Goal: Task Accomplishment & Management: Complete application form

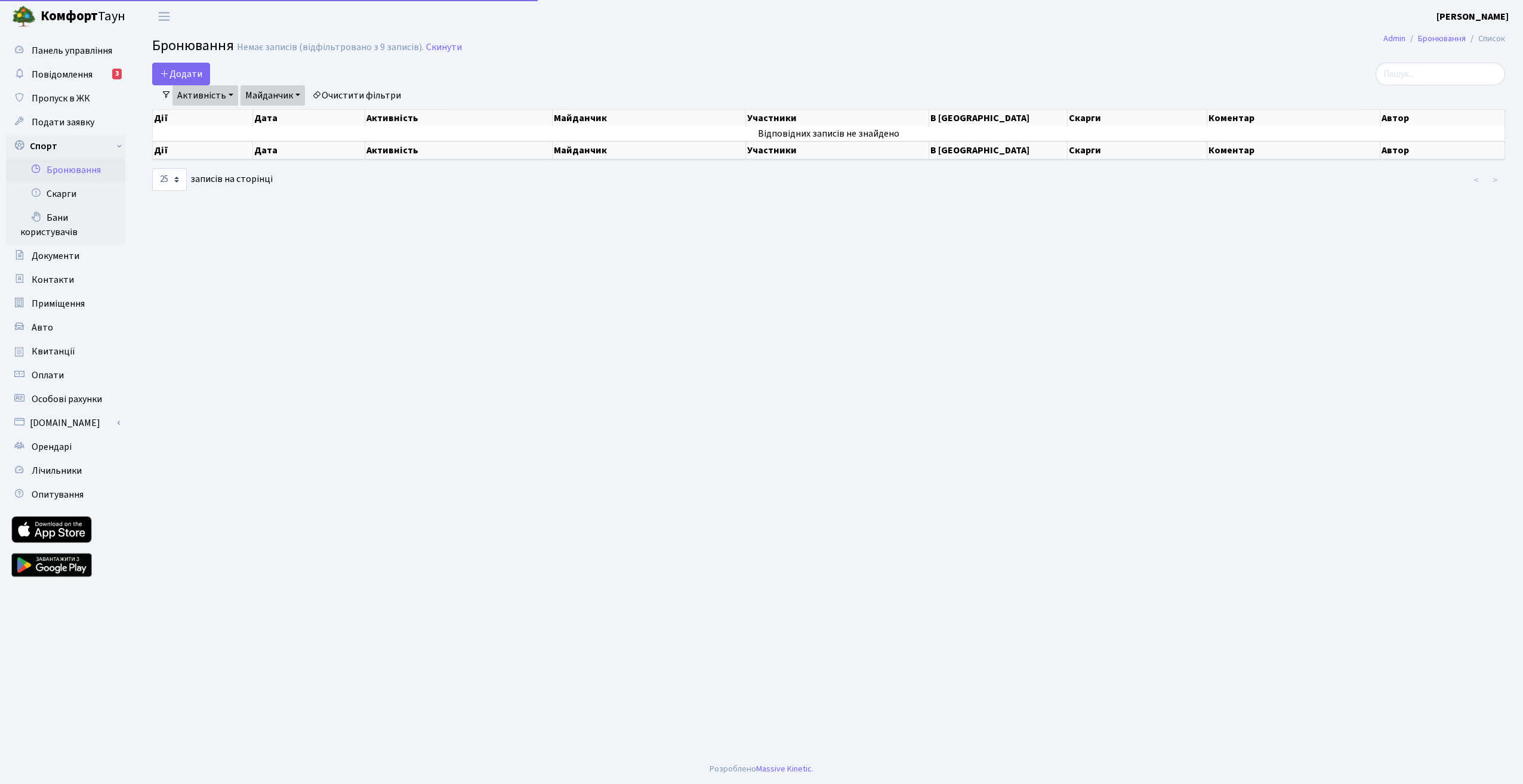
select select "25"
click at [224, 95] on link "Активність" at bounding box center [205, 95] width 66 height 20
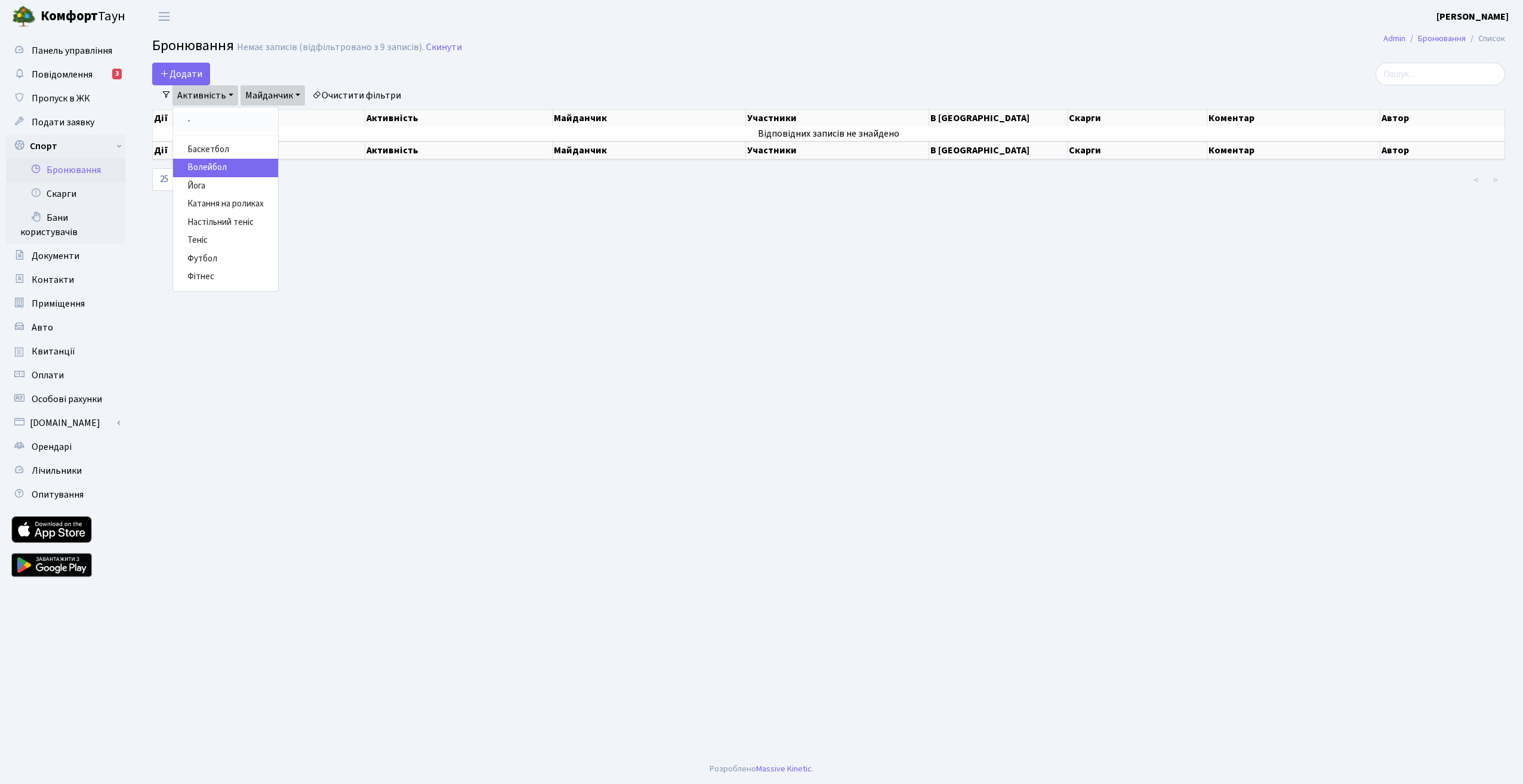
click at [207, 125] on link "-" at bounding box center [226, 121] width 105 height 18
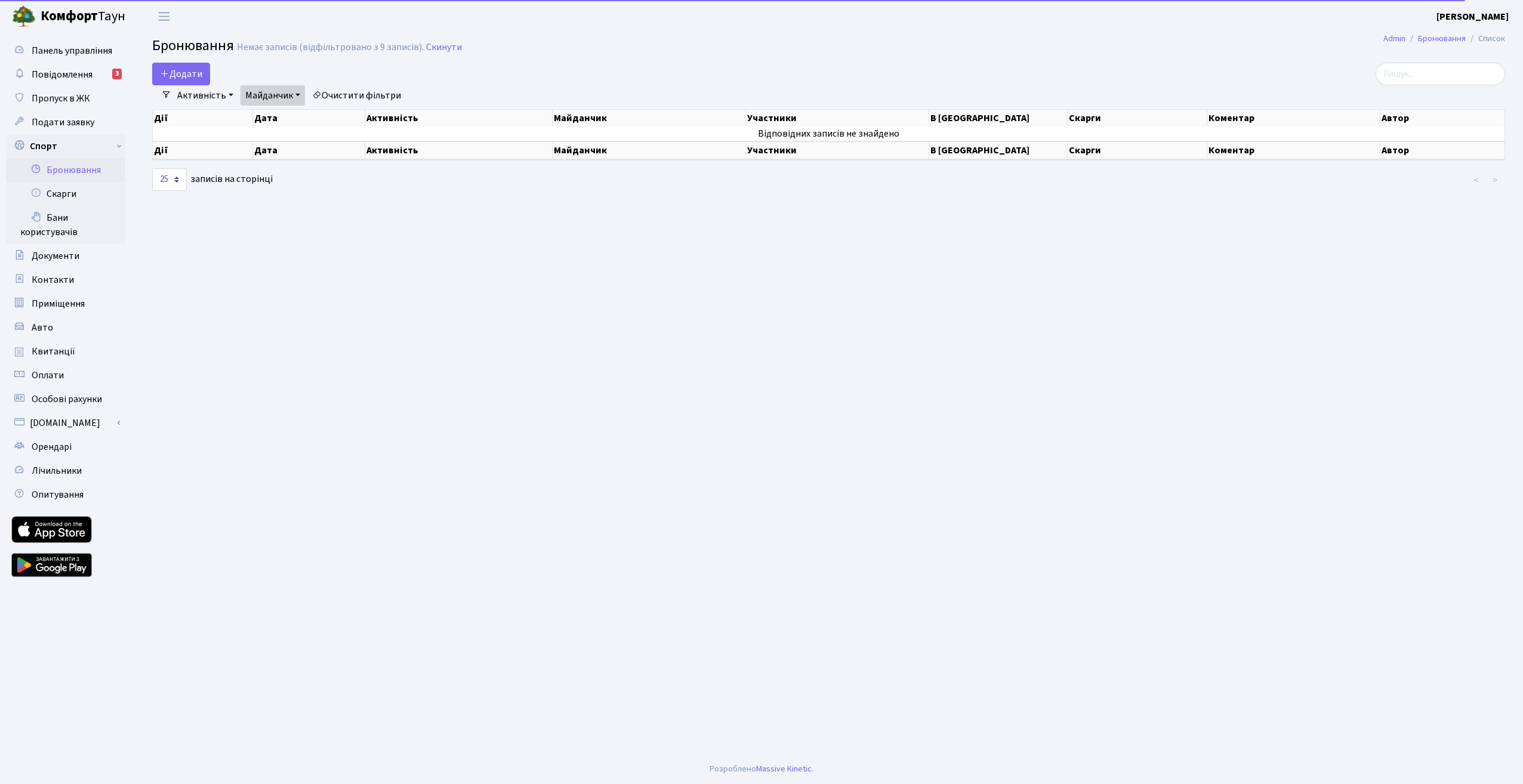
click at [287, 95] on link "Майданчик" at bounding box center [273, 95] width 64 height 20
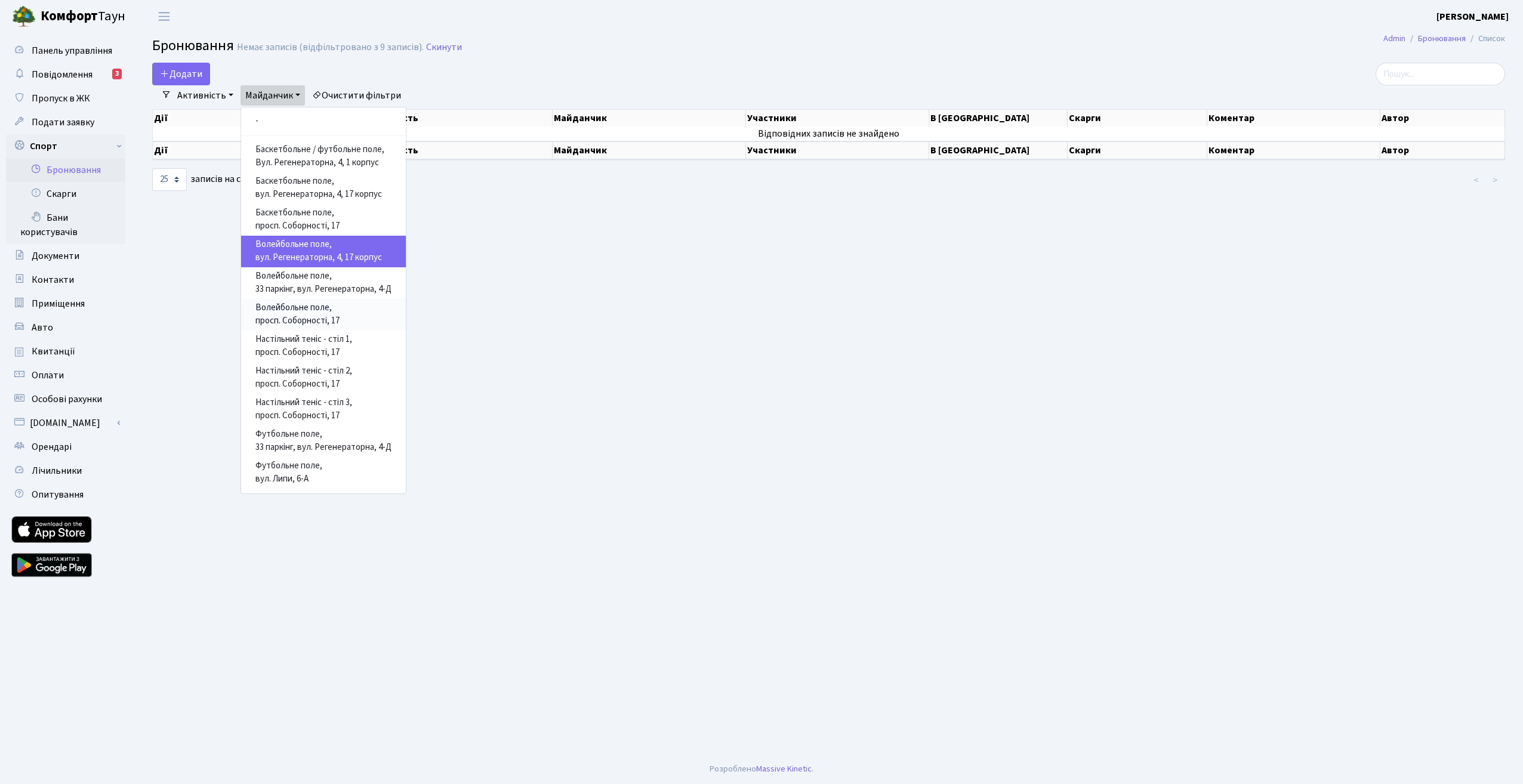
click at [326, 318] on link "Волейбольне поле, просп. Соборності, 17" at bounding box center [323, 315] width 165 height 32
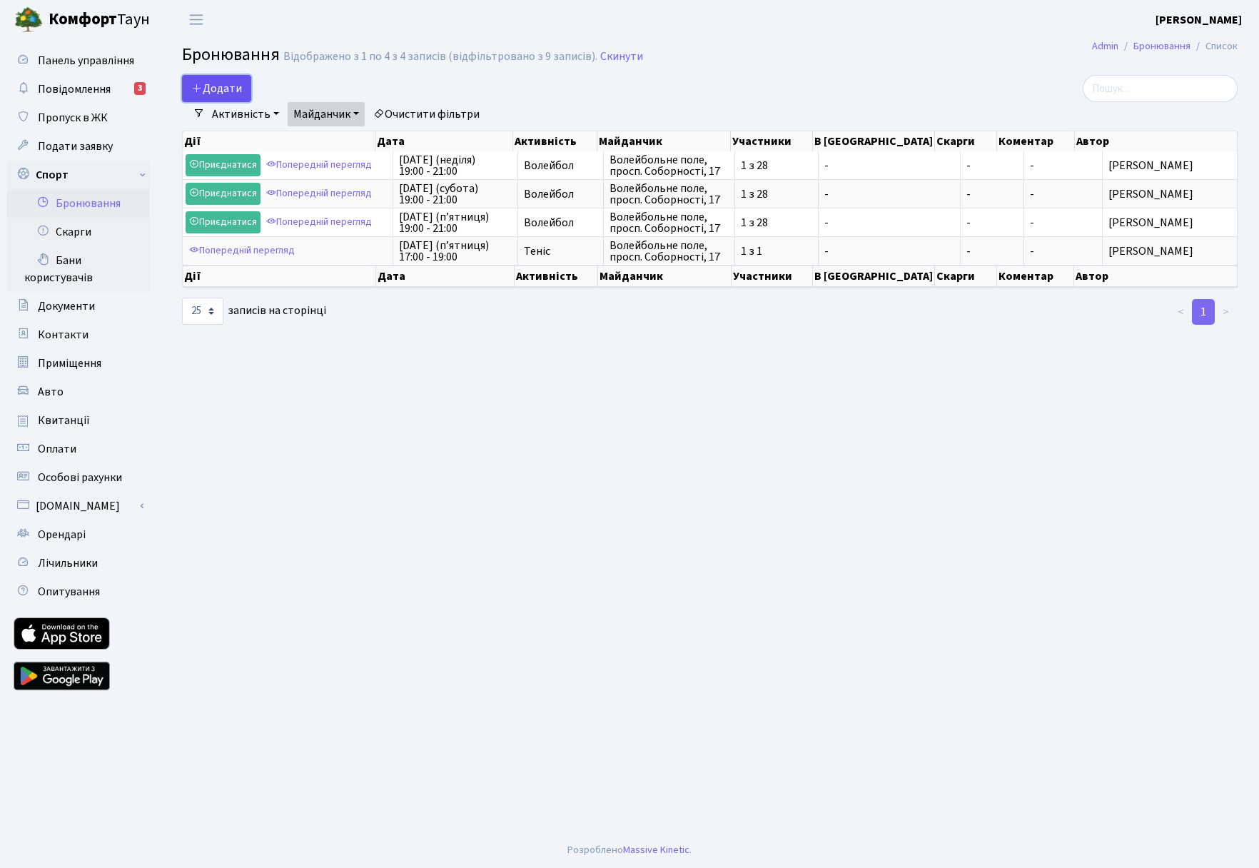
click at [229, 87] on button "Додати" at bounding box center [216, 88] width 69 height 27
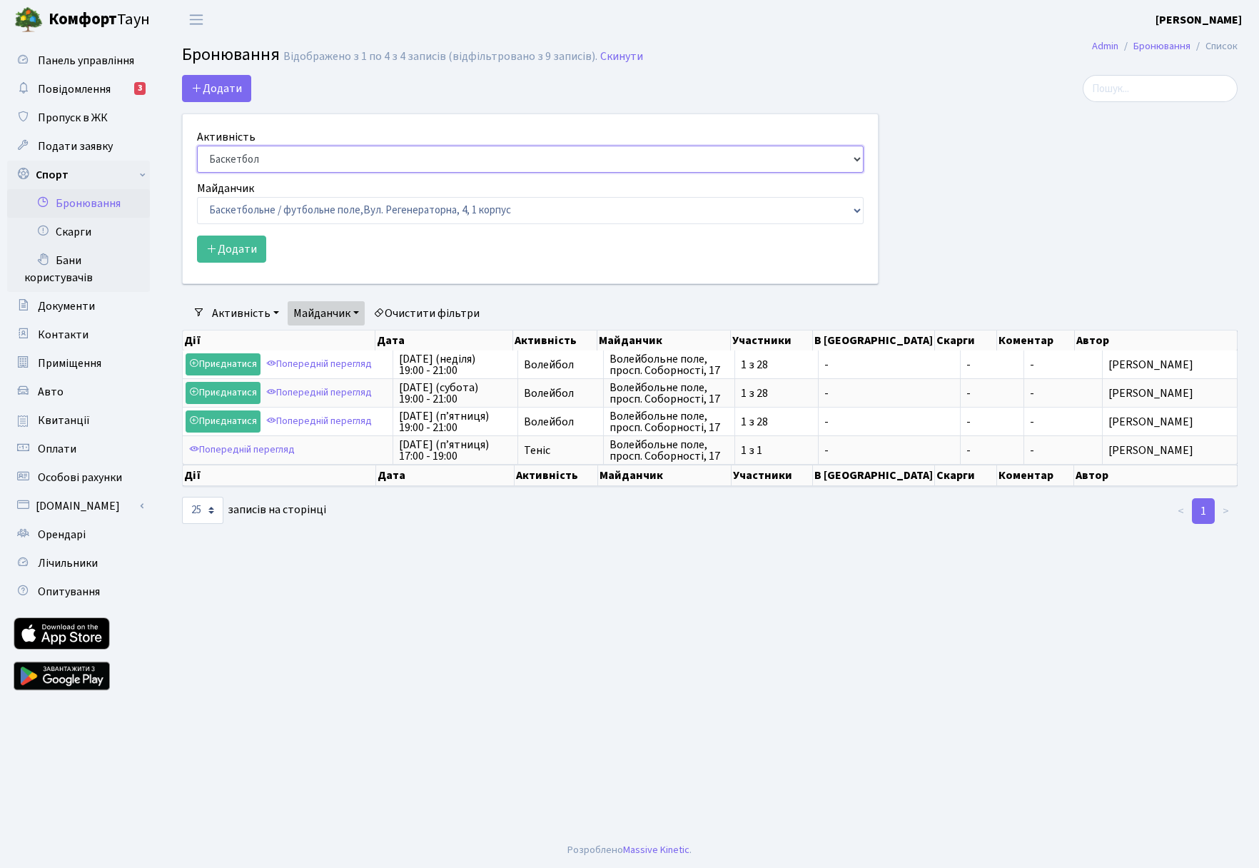
click at [838, 159] on select "Баскетбол Волейбол Йога Катання на роликах Настільний теніс Теніс Футбол Фітнес" at bounding box center [530, 159] width 667 height 27
select select "1"
click at [197, 146] on select "Баскетбол Волейбол Йога Катання на роликах Настільний теніс Теніс Футбол Фітнес" at bounding box center [530, 159] width 667 height 27
click at [846, 209] on select "Баскетбольне / футбольне поле, Вул. Регенераторна, 4, 1 корпус Баскетбольне пол…" at bounding box center [530, 210] width 667 height 27
select select "4"
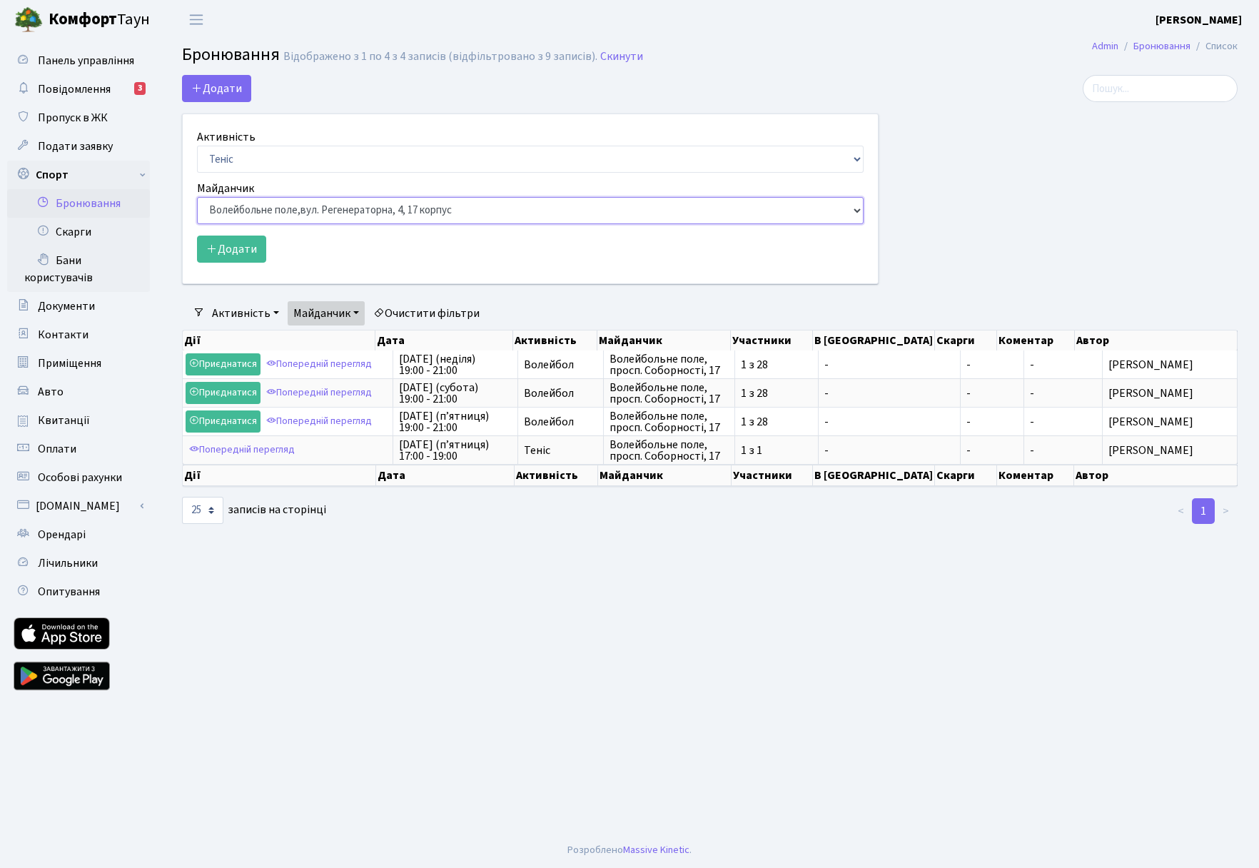
click at [197, 197] on select "Баскетбольне / футбольне поле, Вул. Регенераторна, 4, 1 корпус Баскетбольне пол…" at bounding box center [530, 210] width 667 height 27
click at [243, 253] on button "Додати" at bounding box center [231, 249] width 69 height 27
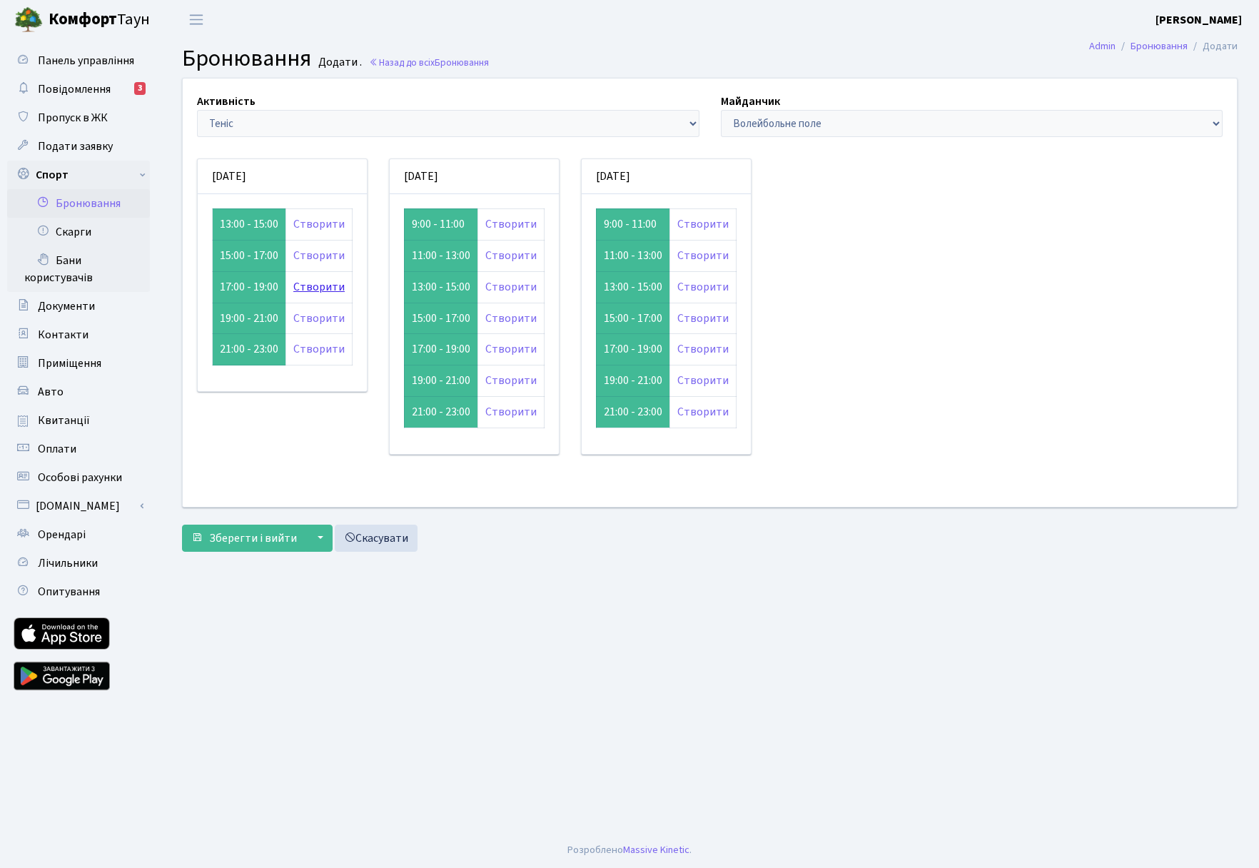
click at [322, 288] on link "Створити" at bounding box center [318, 287] width 51 height 16
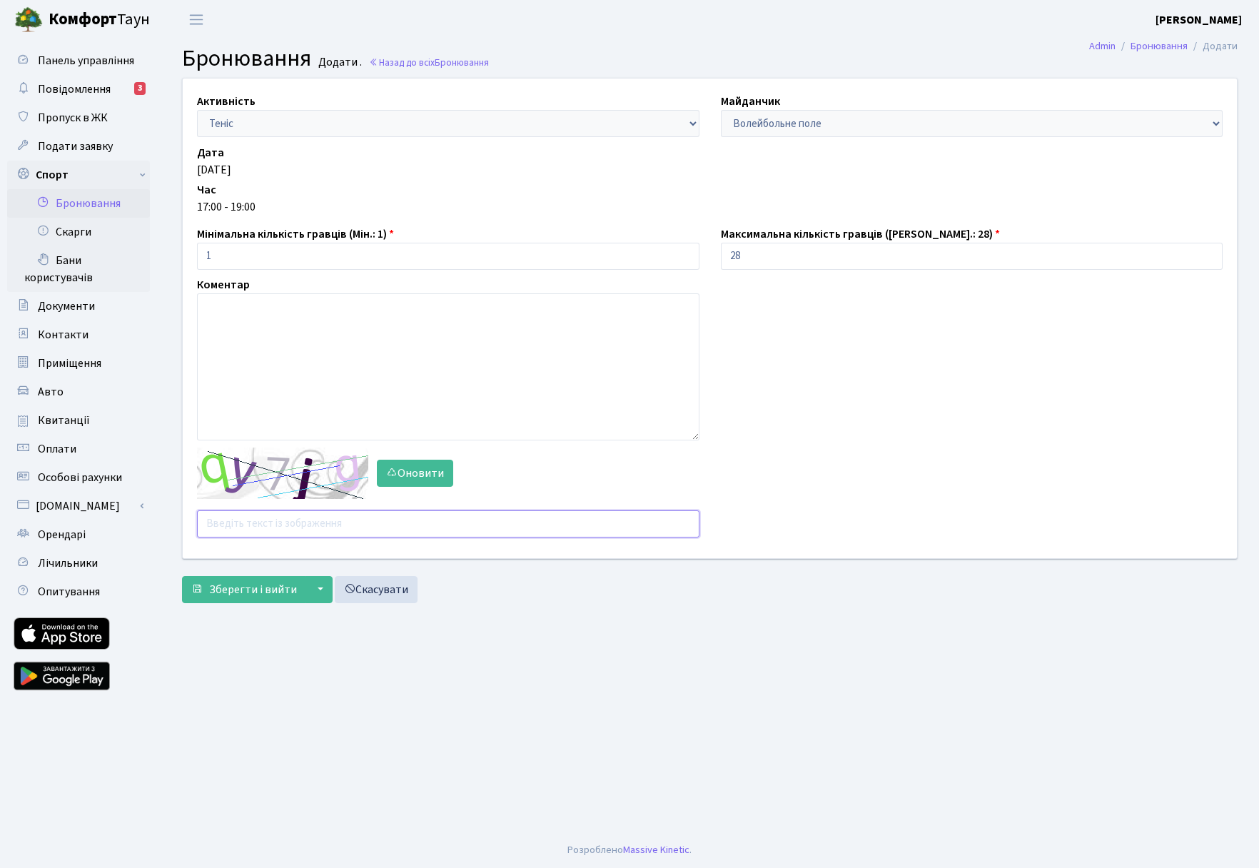
click at [241, 524] on input "text" at bounding box center [448, 523] width 502 height 27
drag, startPoint x: 229, startPoint y: 253, endPoint x: 166, endPoint y: 248, distance: 63.0
click at [166, 248] on div "Активність - Баскетбол Волейбол Йога Катання на роликах Настільний теніс Теніс …" at bounding box center [710, 344] width 1098 height 532
type input "2"
drag, startPoint x: 755, startPoint y: 250, endPoint x: 586, endPoint y: 253, distance: 169.2
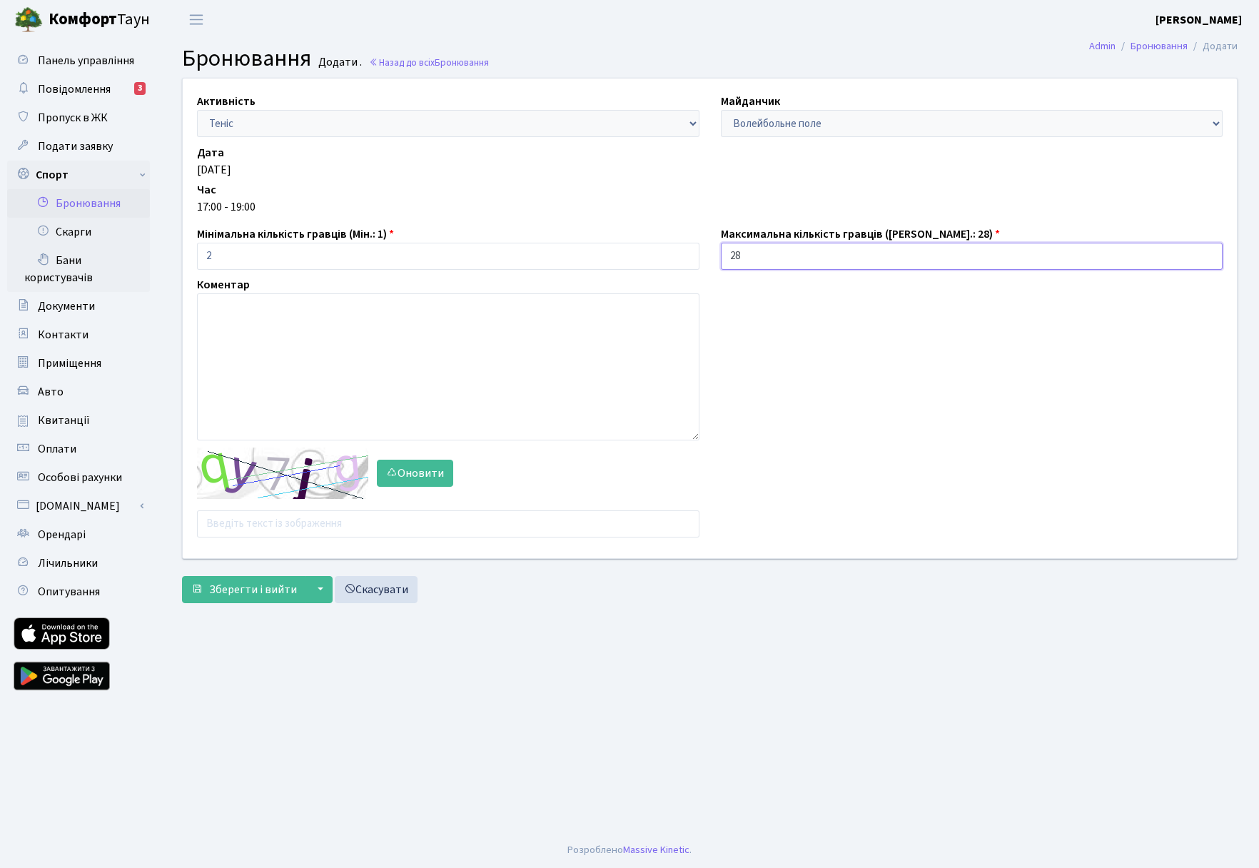
click at [596, 256] on div "Активність - Баскетбол Волейбол Йога Катання на роликах Настільний теніс Теніс …" at bounding box center [710, 319] width 1076 height 480
type input "4"
click at [239, 526] on input "text" at bounding box center [448, 523] width 502 height 27
type input "ь"
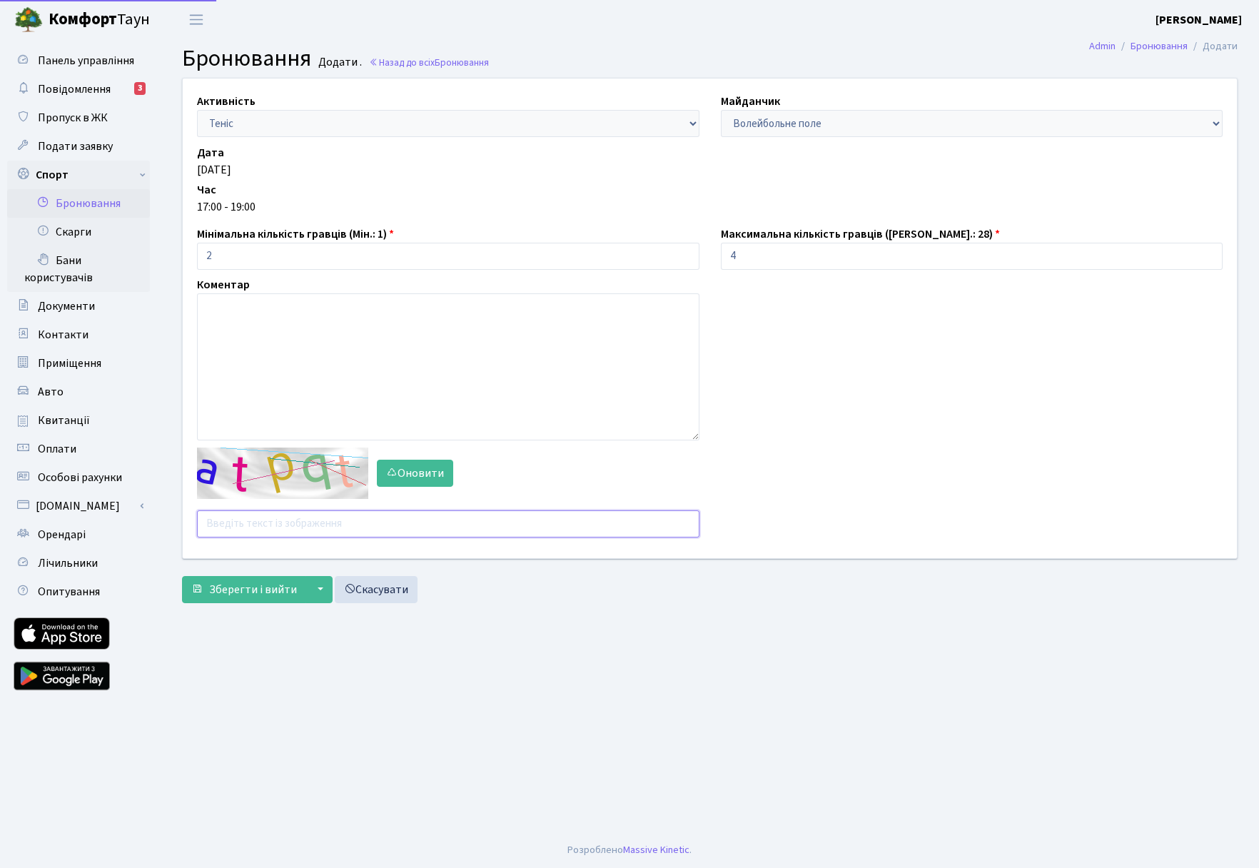
type input "m"
type input "9r7ja"
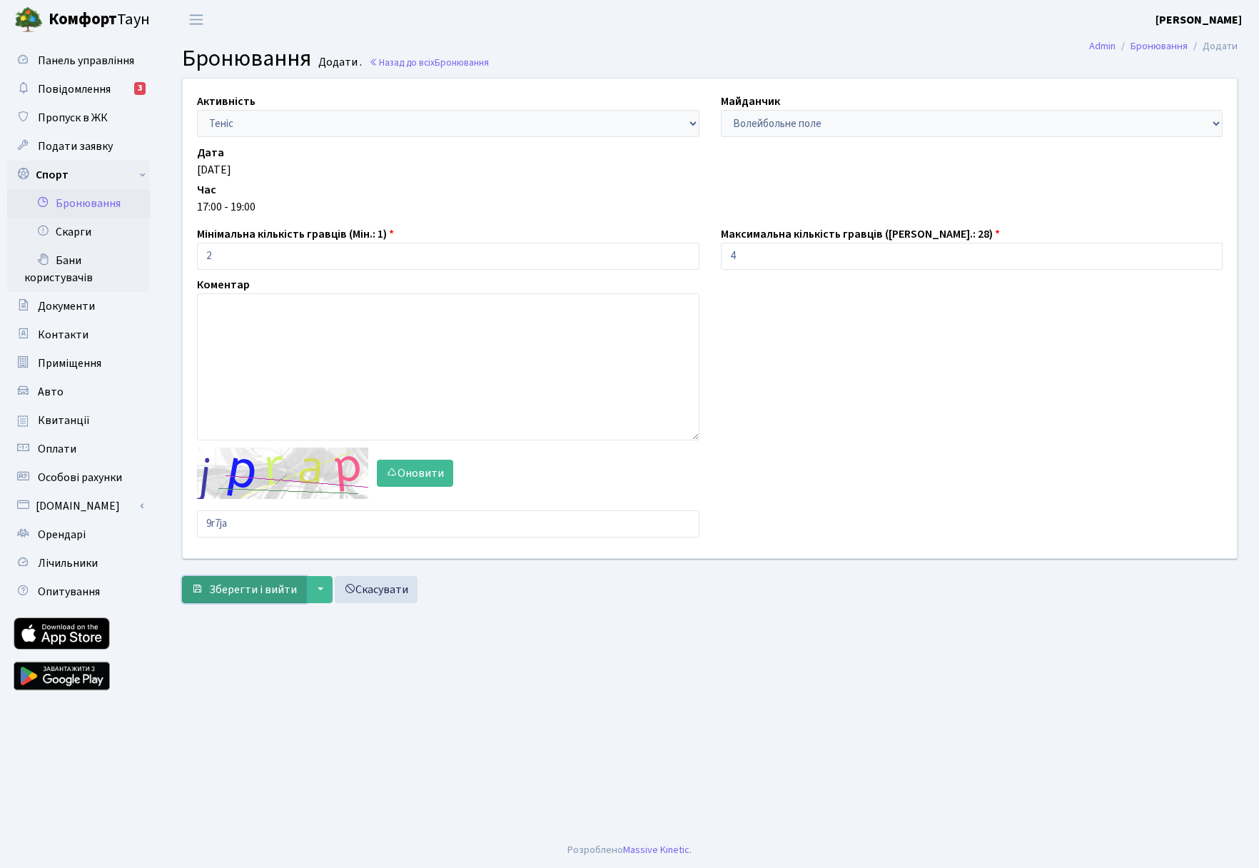
click at [262, 589] on span "Зберегти і вийти" at bounding box center [253, 590] width 88 height 16
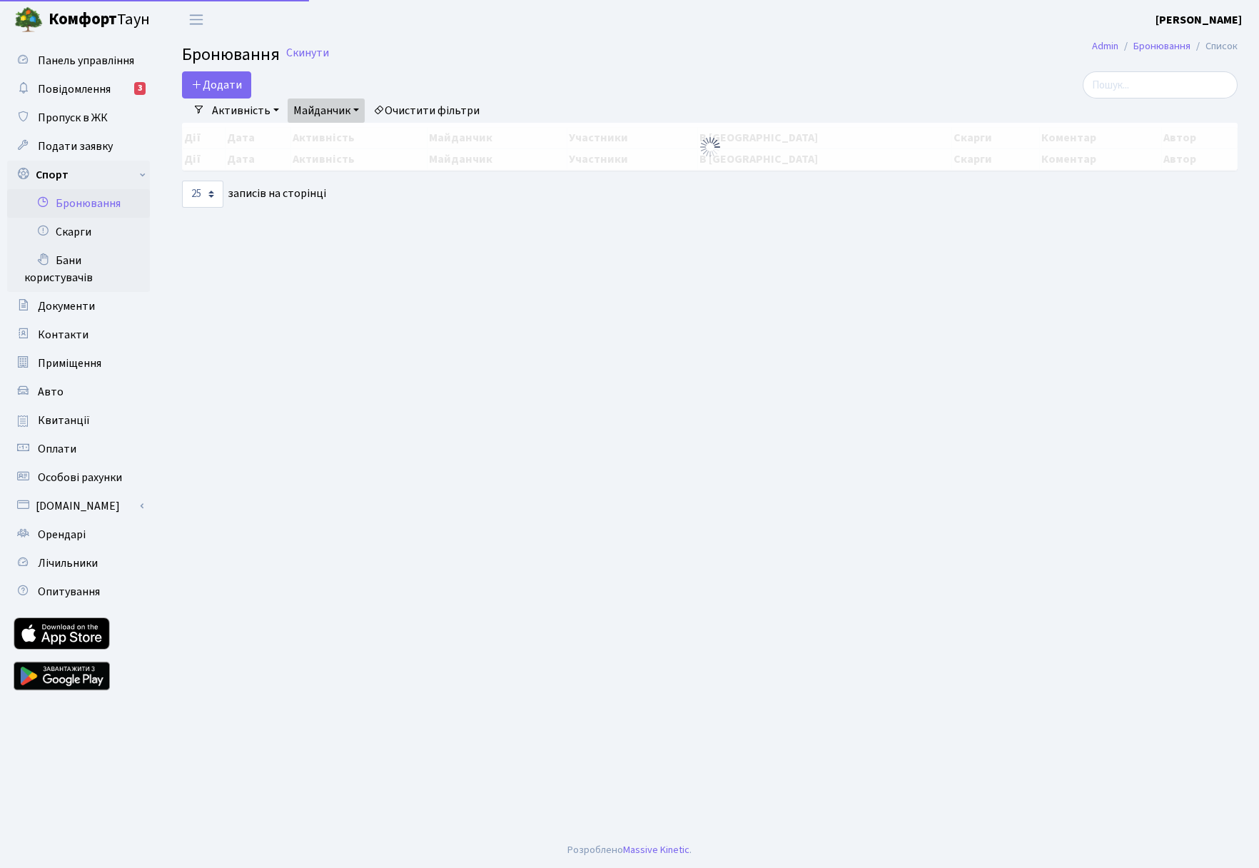
select select "25"
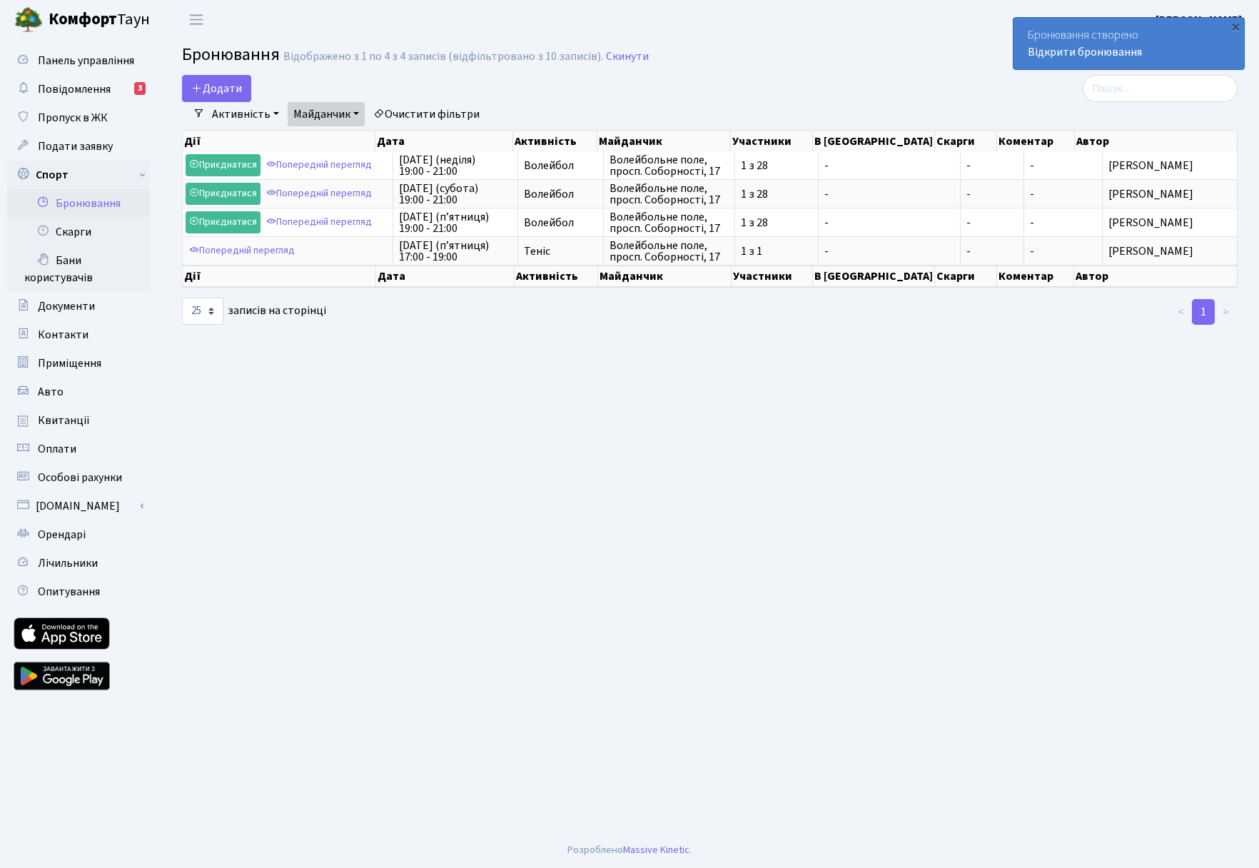
click at [268, 111] on link "Активність" at bounding box center [245, 114] width 79 height 24
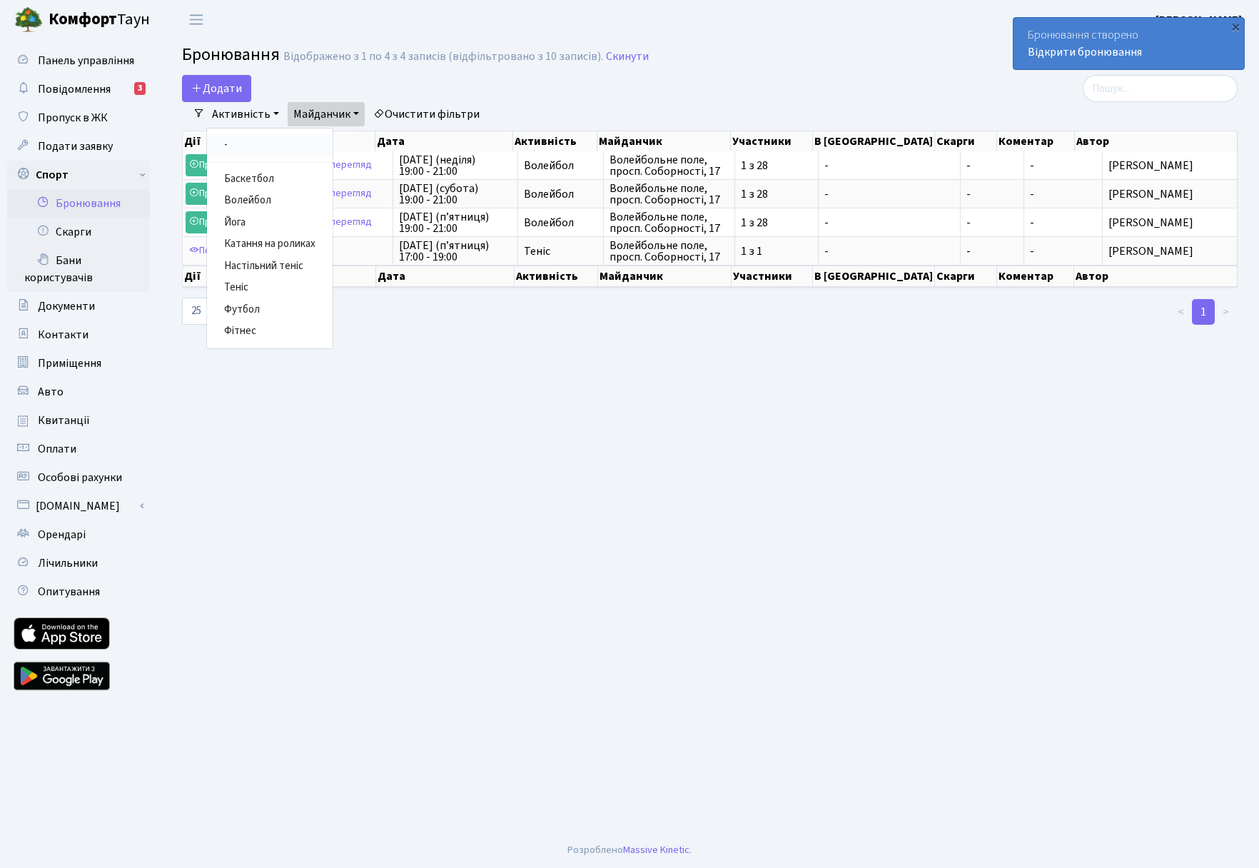
click at [237, 142] on link "-" at bounding box center [270, 145] width 126 height 22
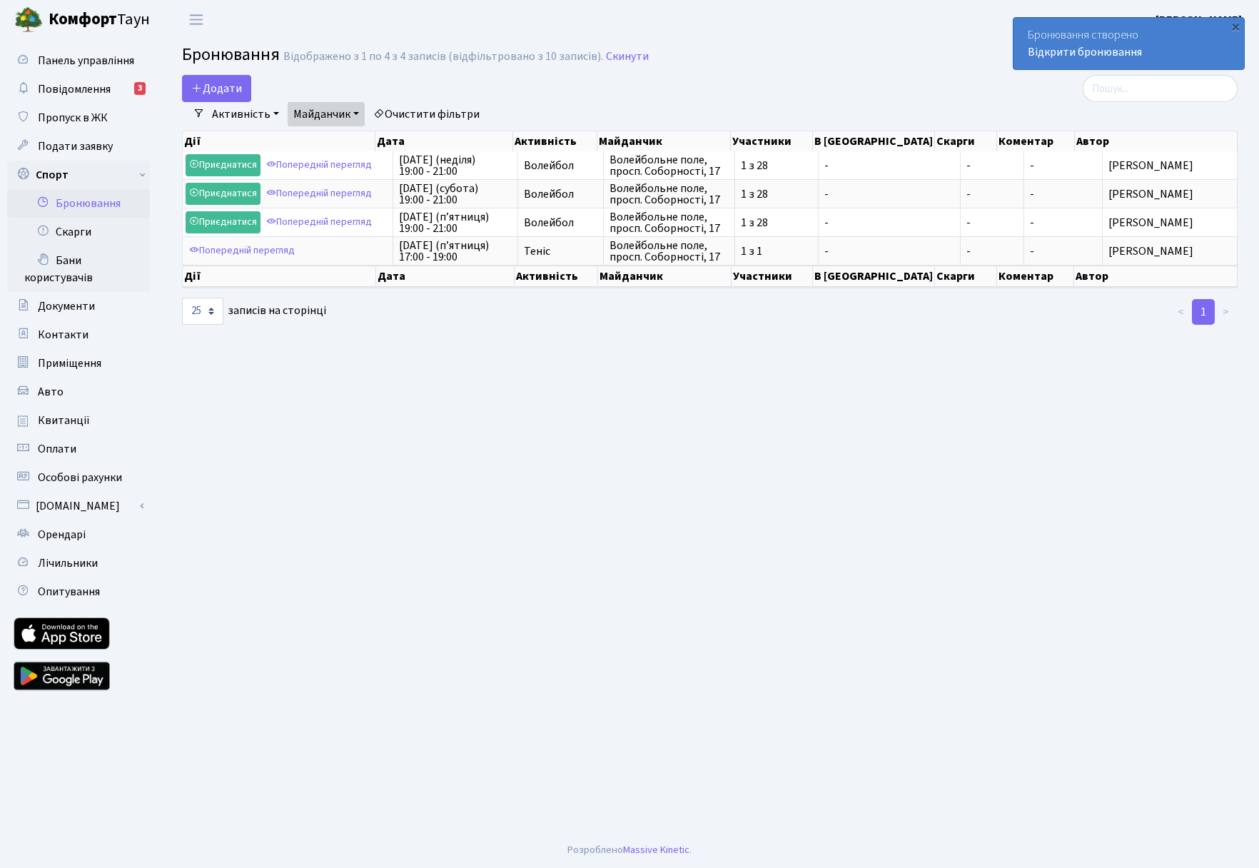
click at [350, 113] on link "Майданчик" at bounding box center [326, 114] width 77 height 24
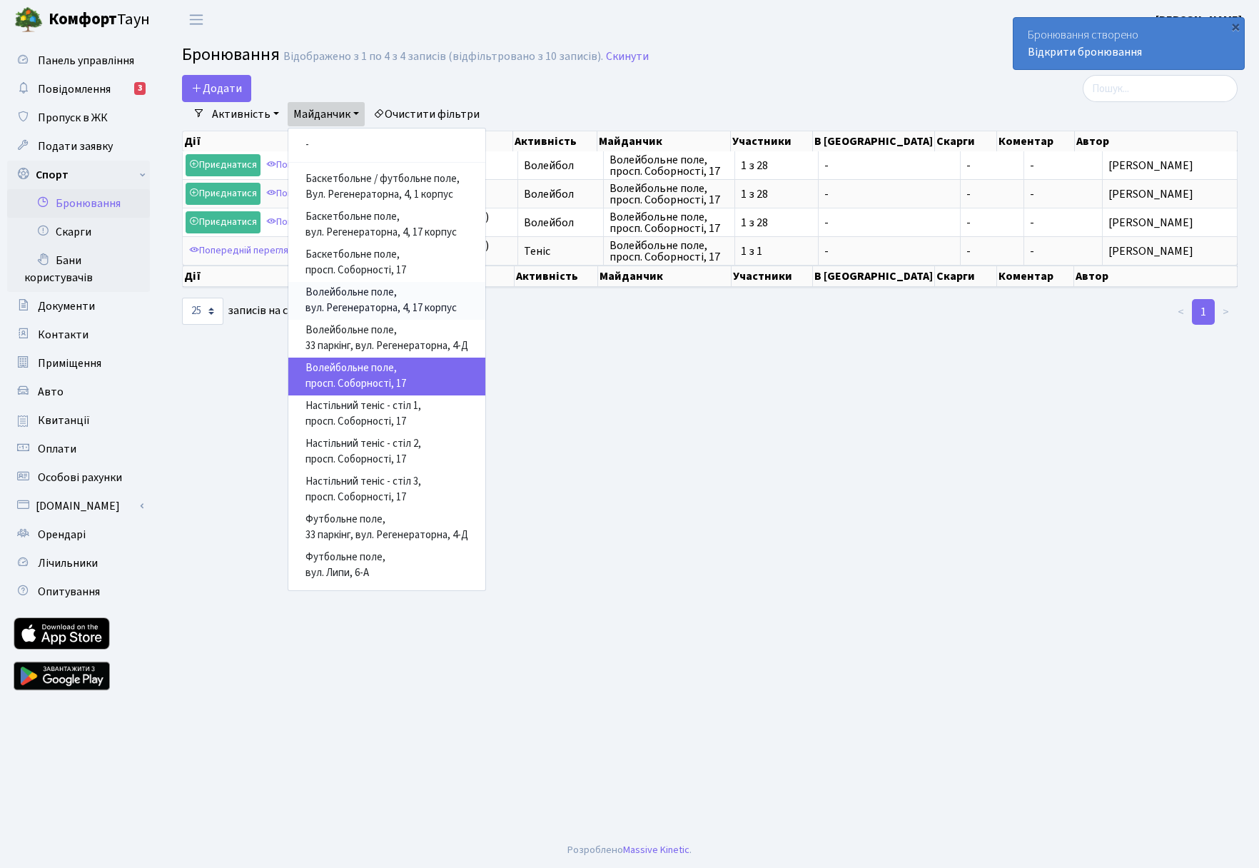
click at [375, 304] on link "Волейбольне поле, вул. Регенераторна, 4, 17 корпус" at bounding box center [386, 301] width 197 height 38
